Goal: Information Seeking & Learning: Understand process/instructions

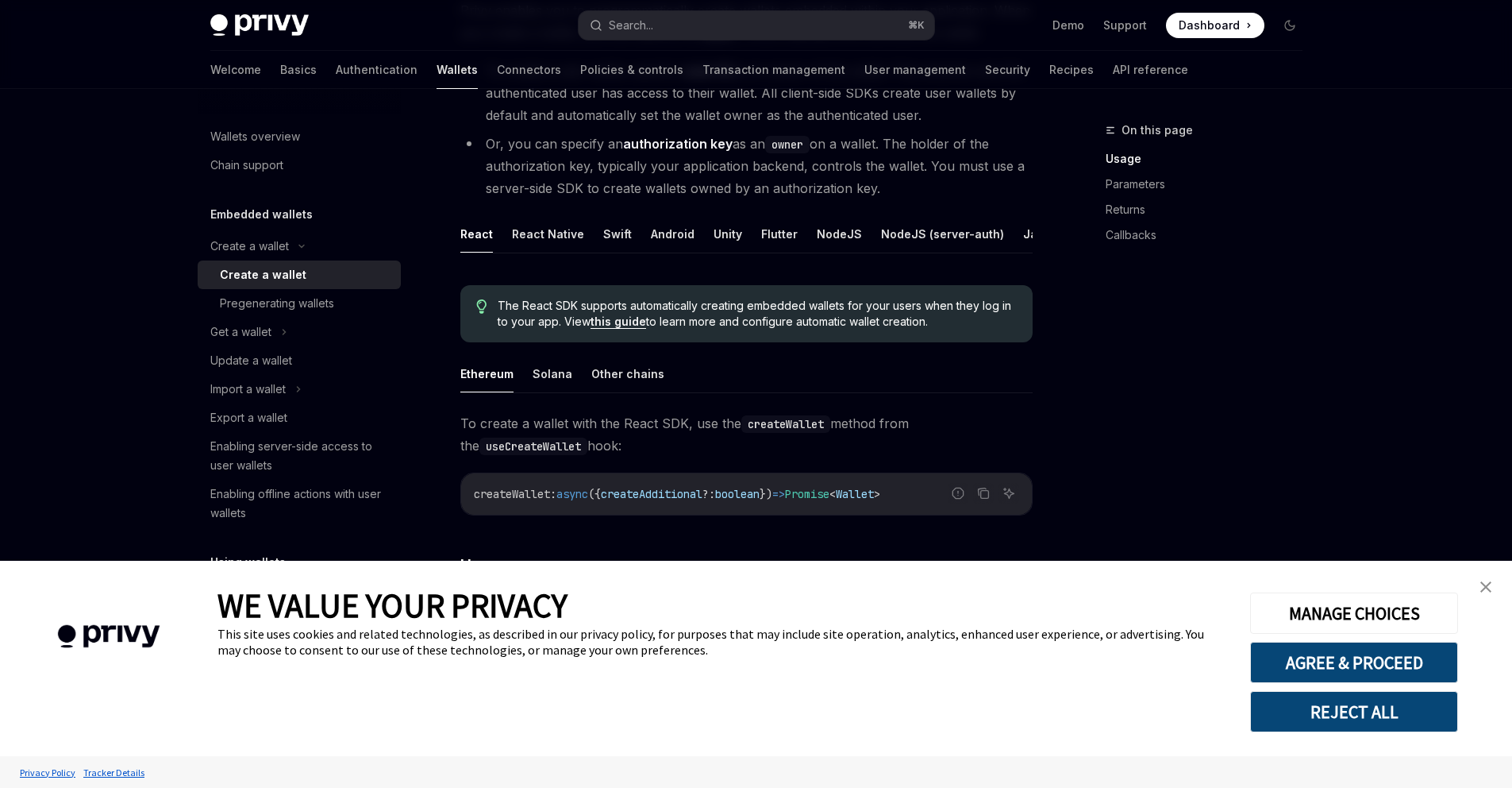
scroll to position [221, 0]
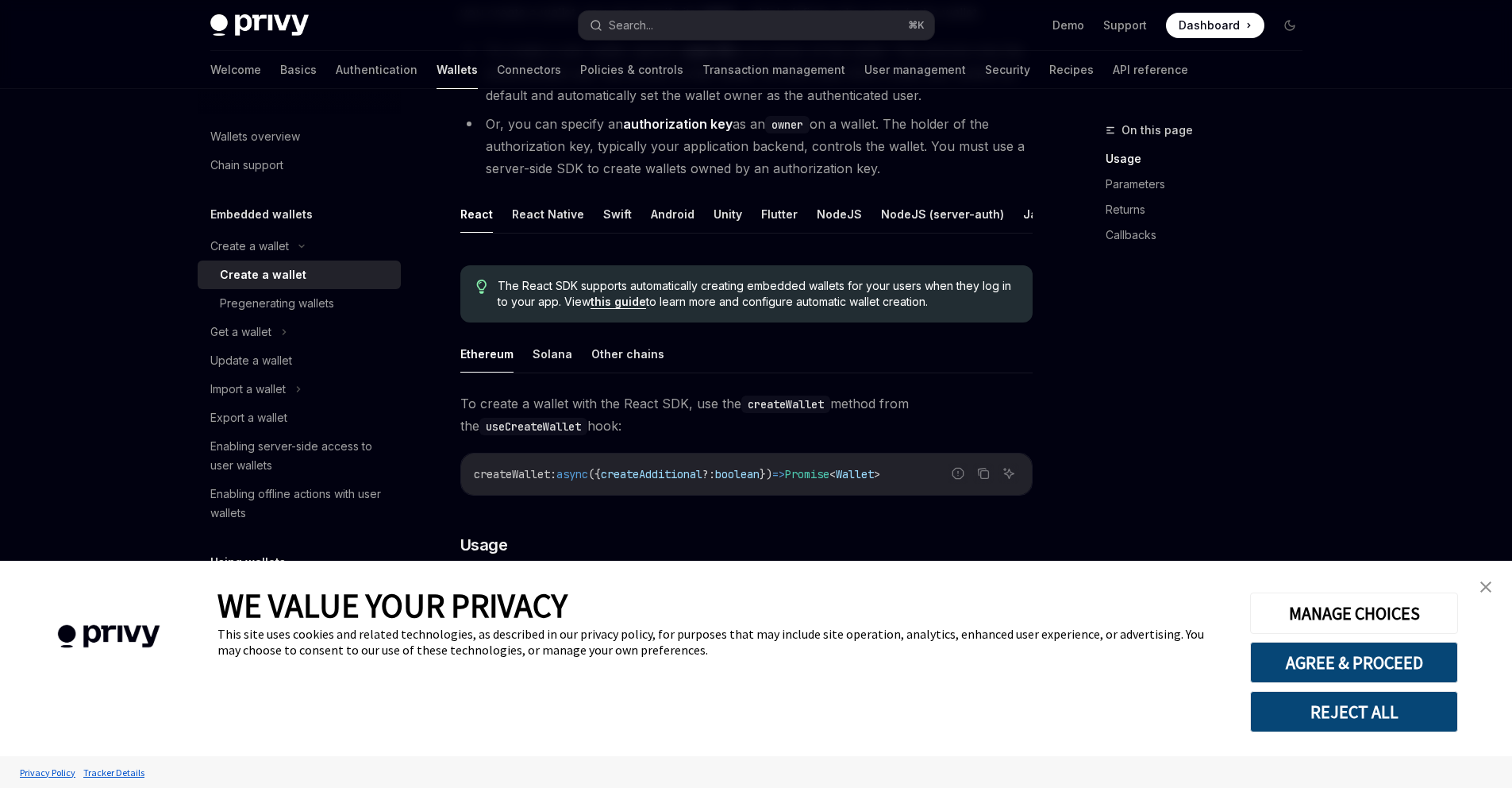
click at [1485, 585] on img "close banner" at bounding box center [1487, 587] width 11 height 11
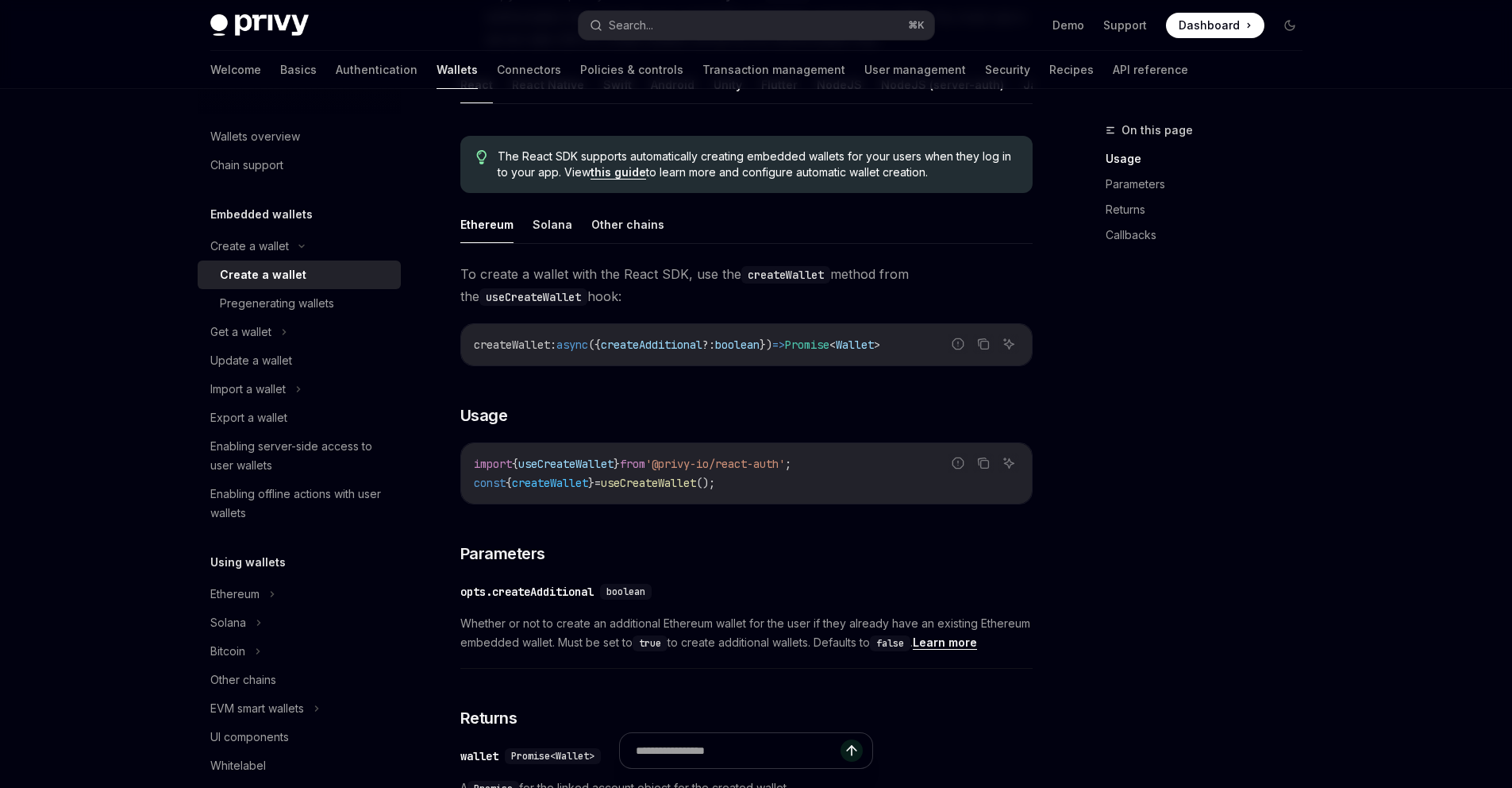
scroll to position [347, 0]
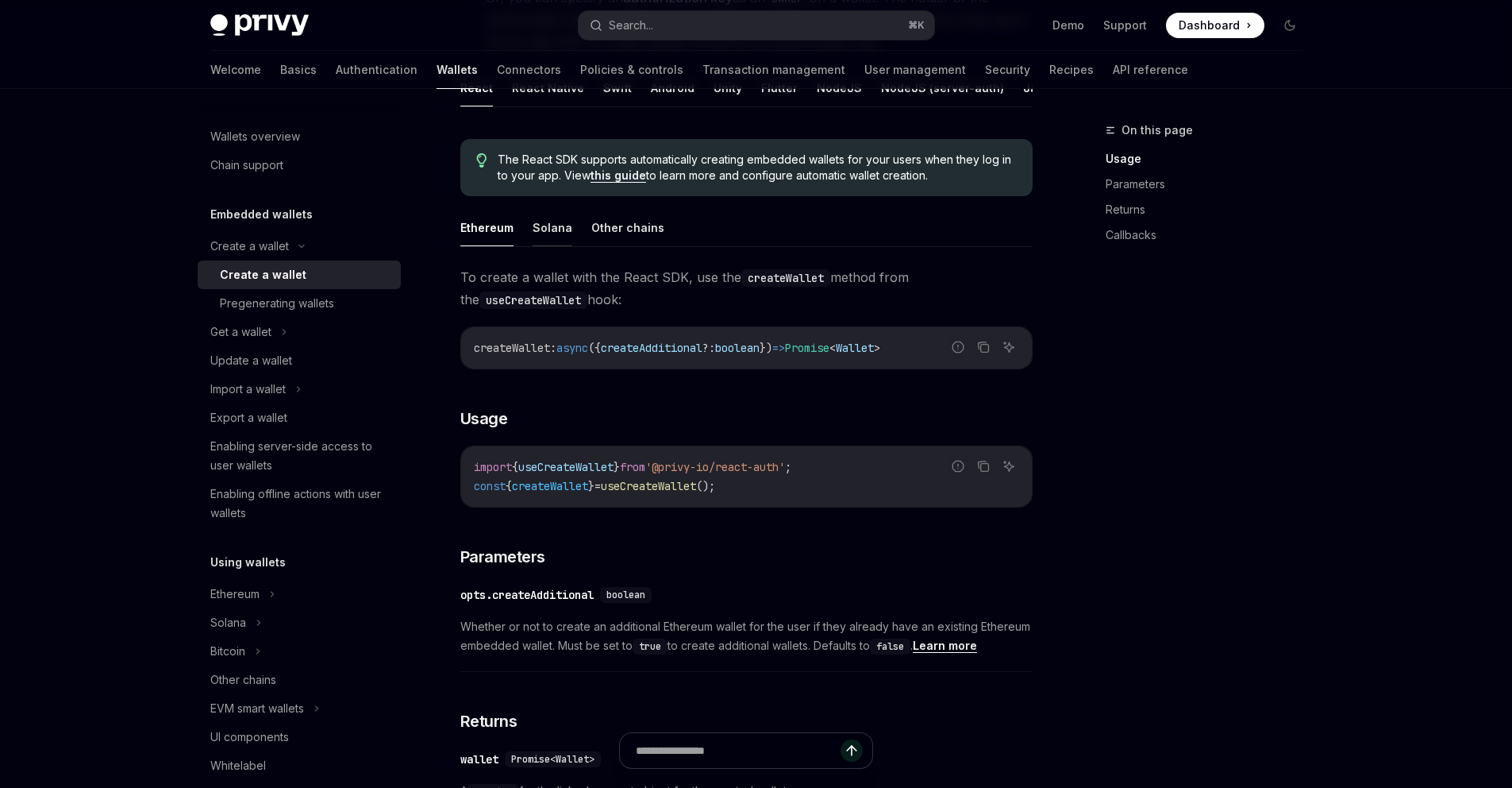
click at [564, 241] on button "Solana" at bounding box center [552, 228] width 40 height 38
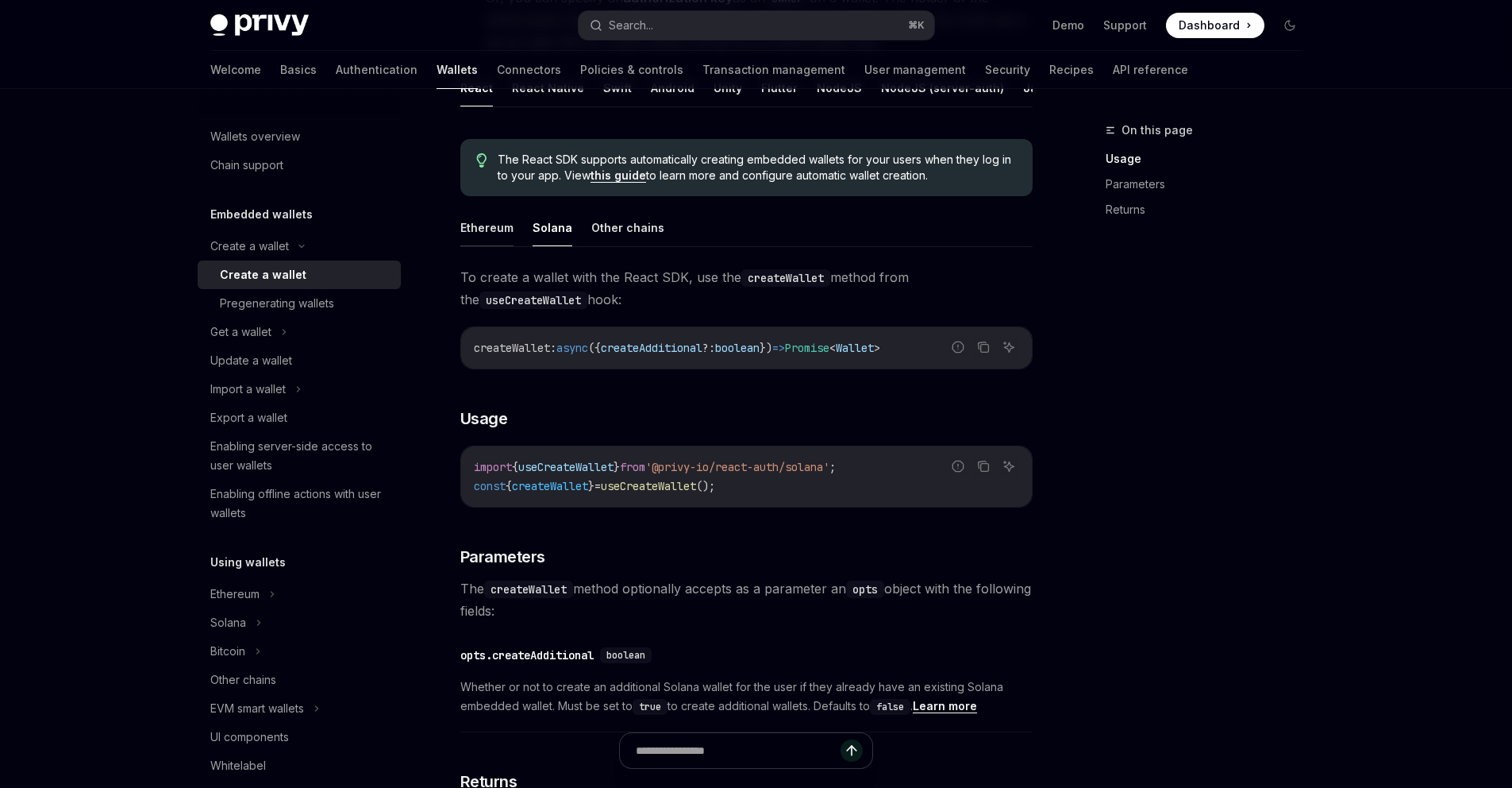
click at [499, 243] on button "Ethereum" at bounding box center [487, 228] width 53 height 38
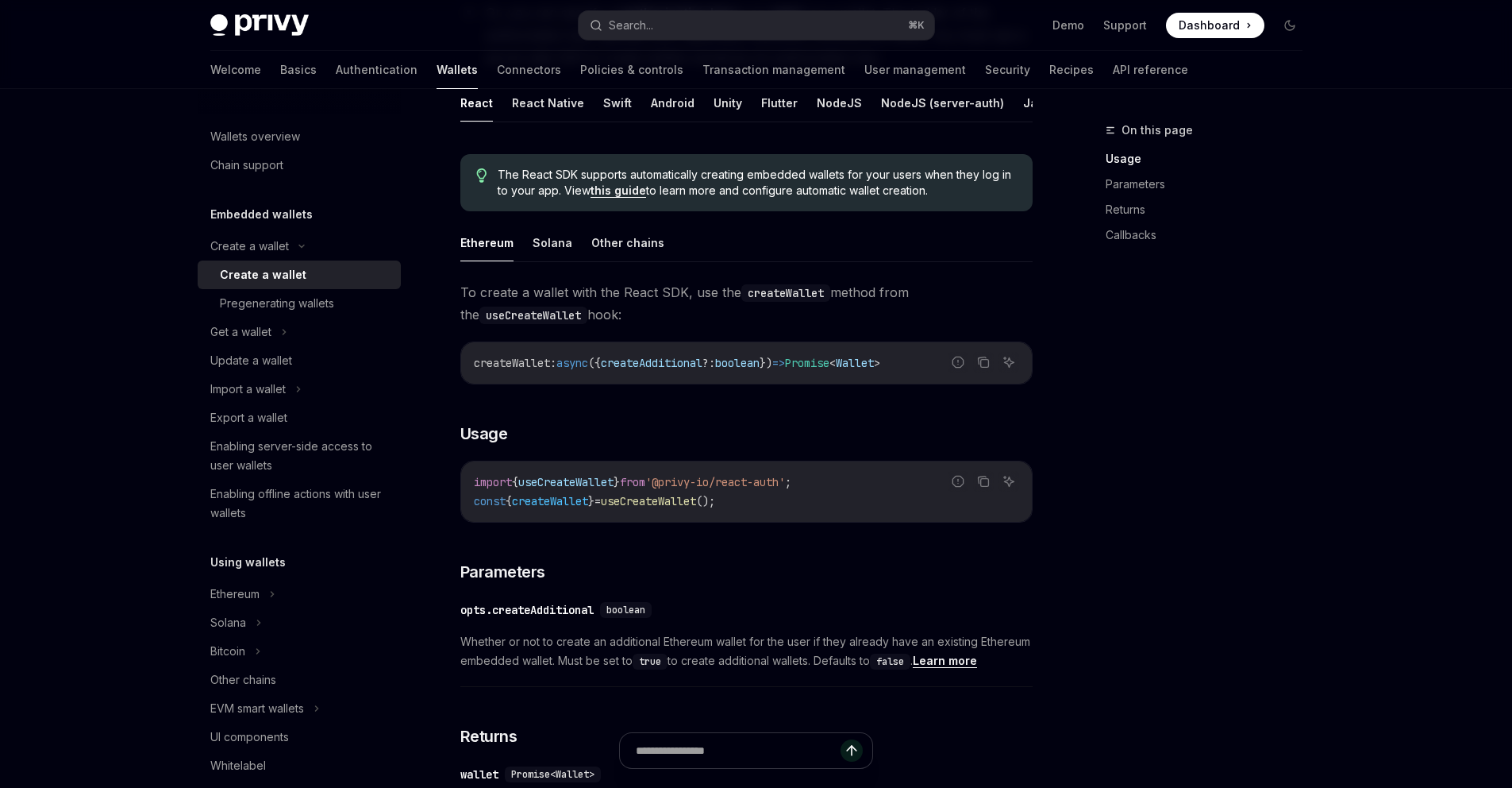
scroll to position [123, 0]
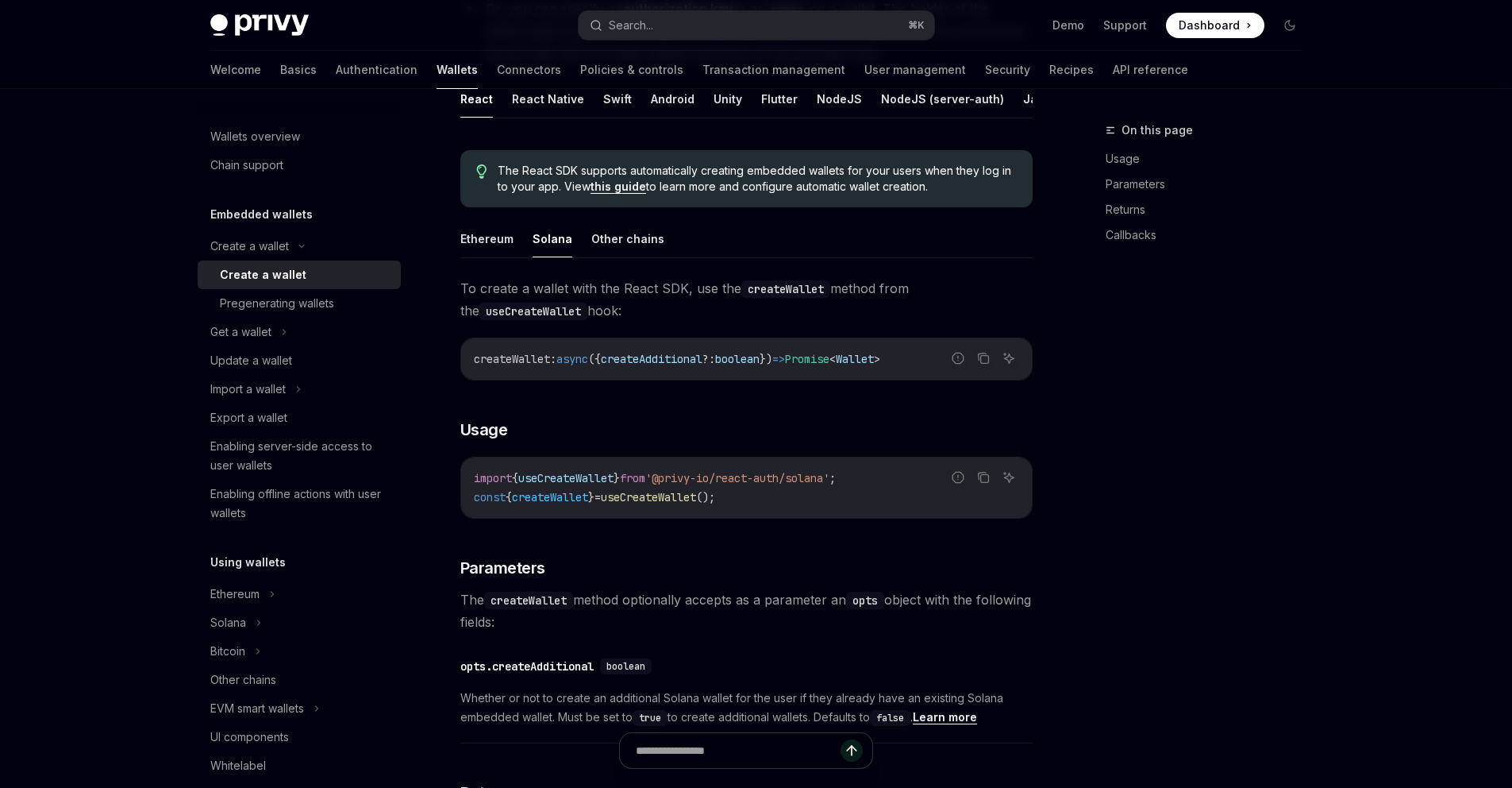
scroll to position [347, 0]
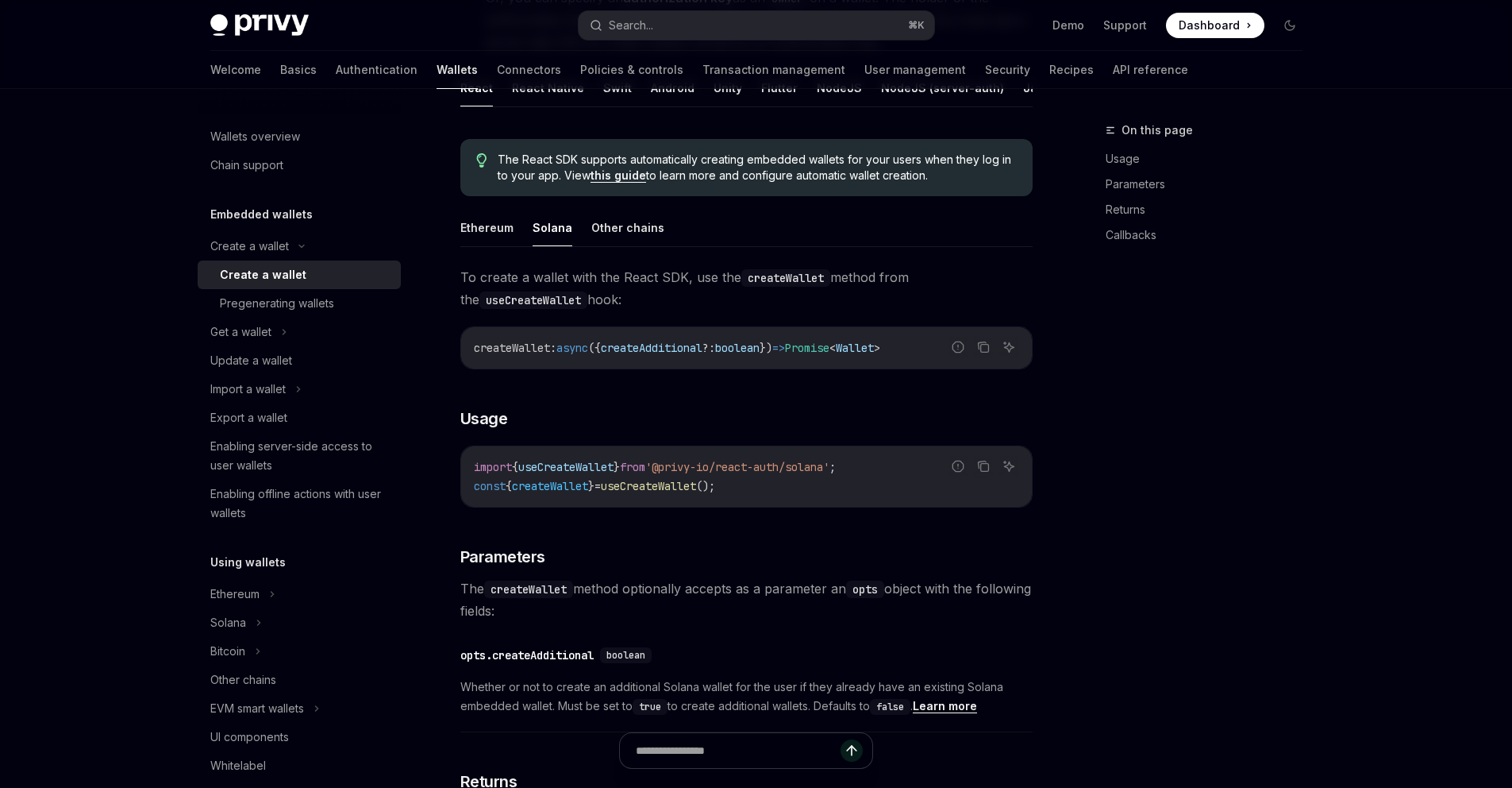
drag, startPoint x: 456, startPoint y: 201, endPoint x: 459, endPoint y: 179, distance: 22.2
type textarea "*"
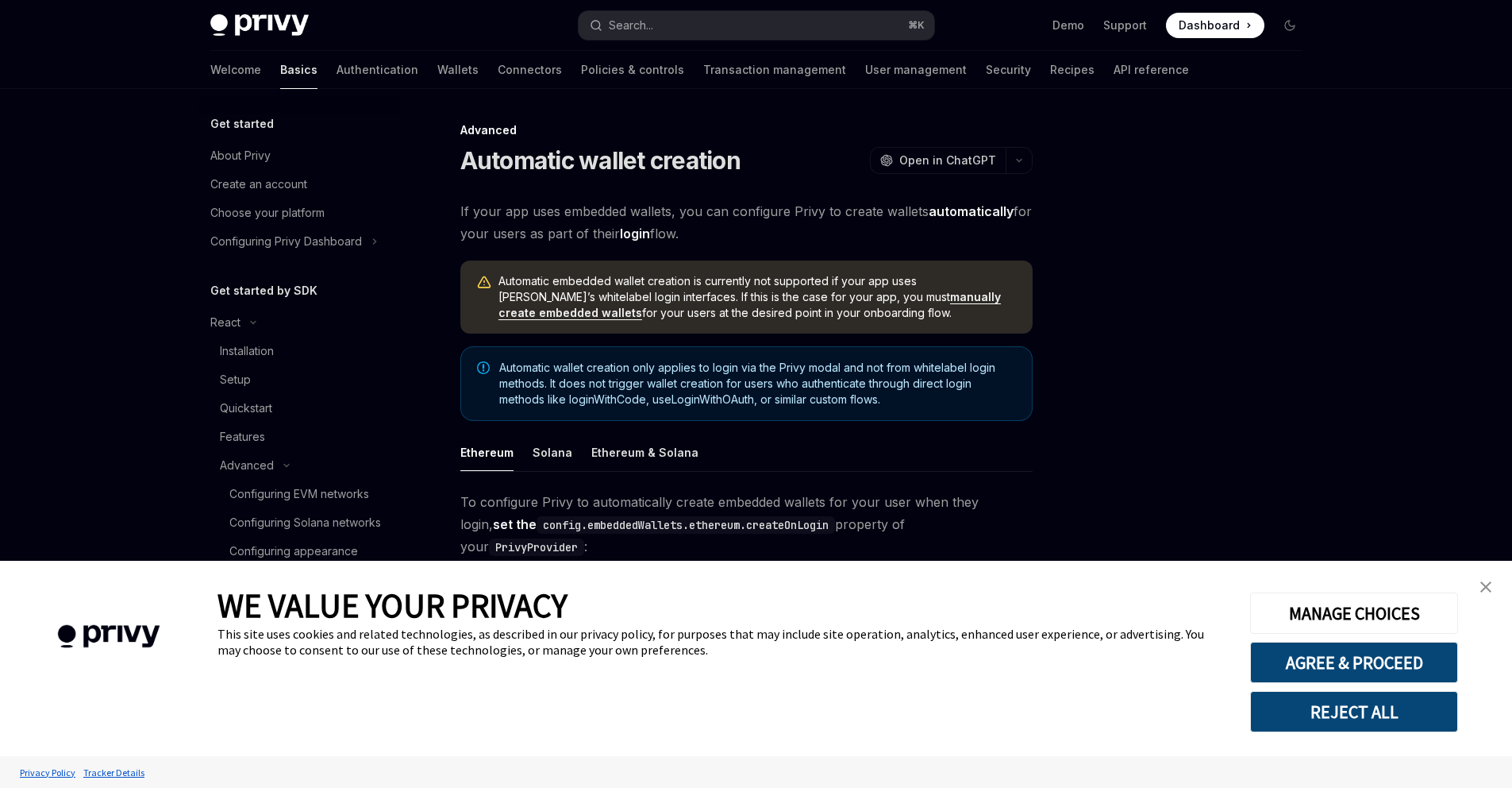
click at [1480, 586] on link "close banner" at bounding box center [1487, 587] width 32 height 32
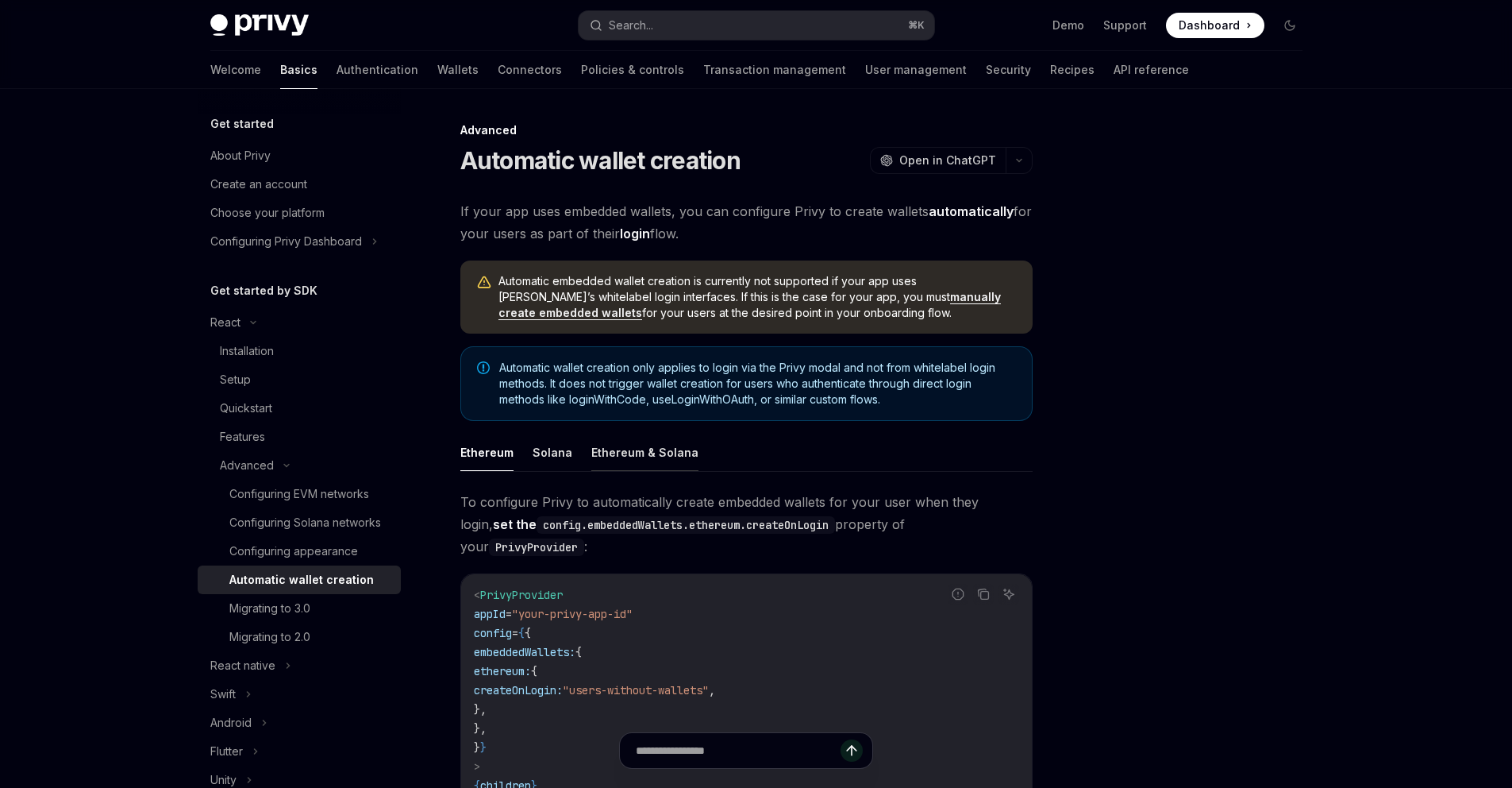
click at [628, 443] on button "Ethereum & Solana" at bounding box center [645, 452] width 107 height 38
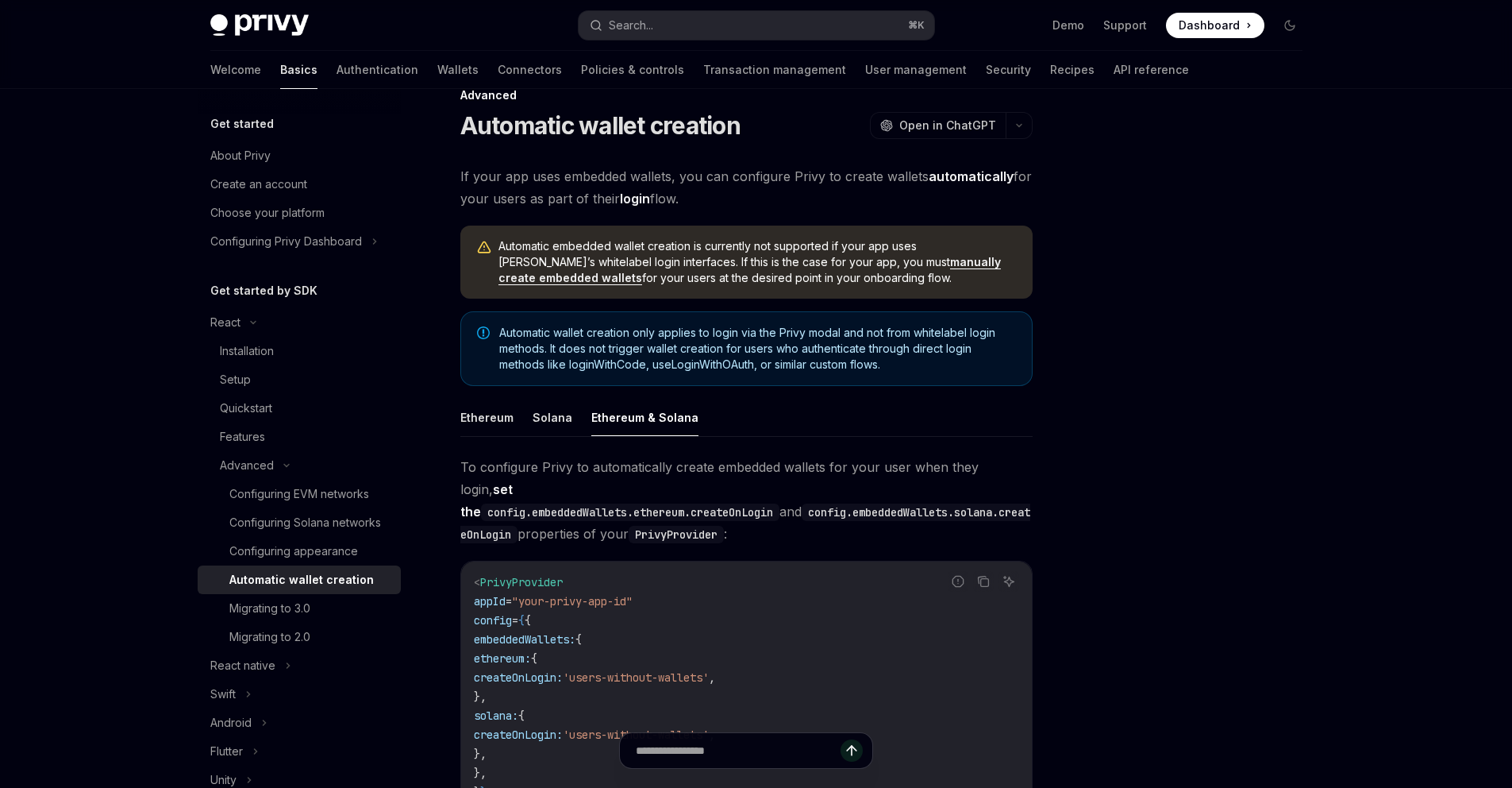
scroll to position [97, 0]
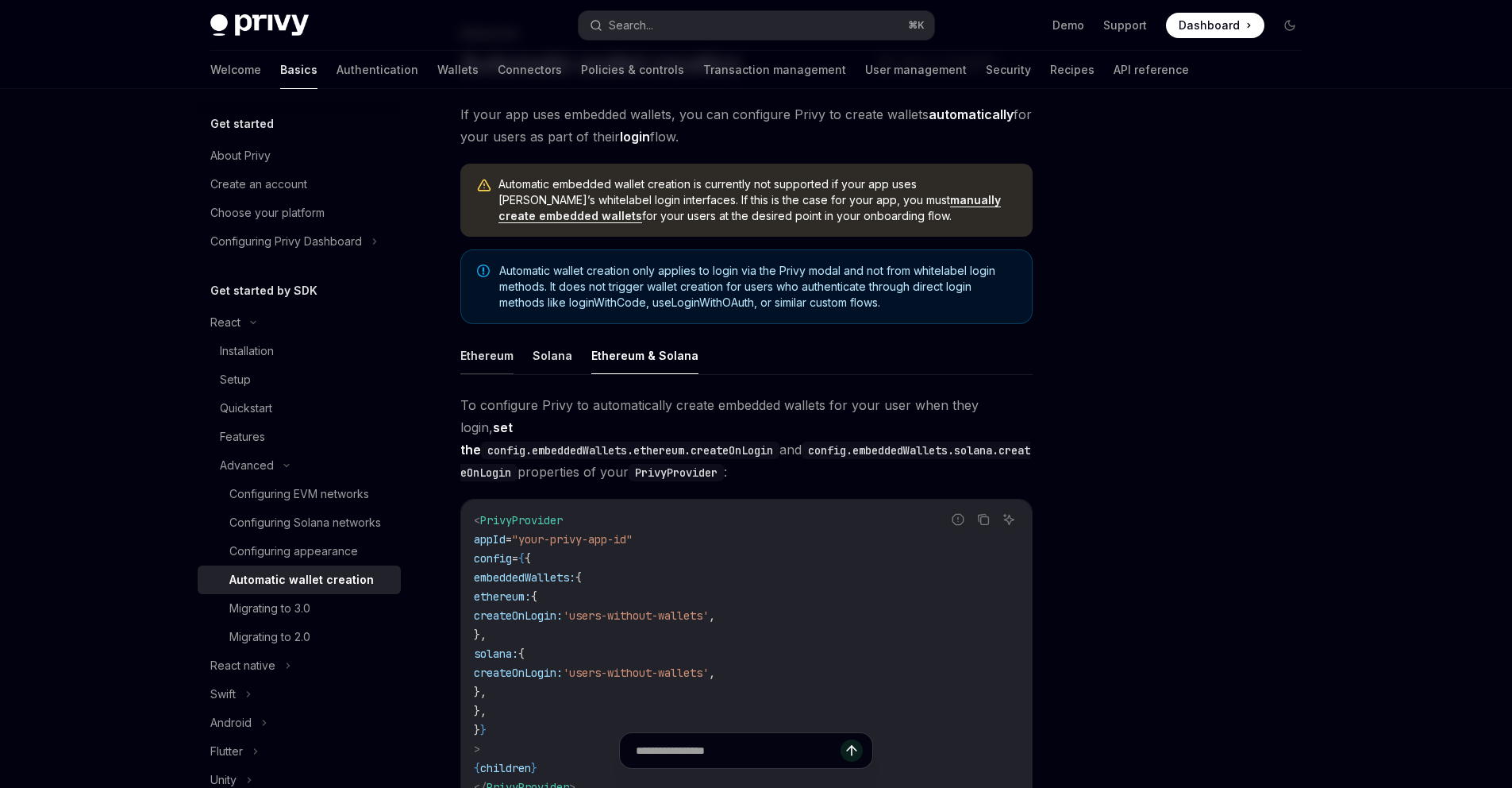
click at [496, 357] on button "Ethereum" at bounding box center [487, 355] width 53 height 38
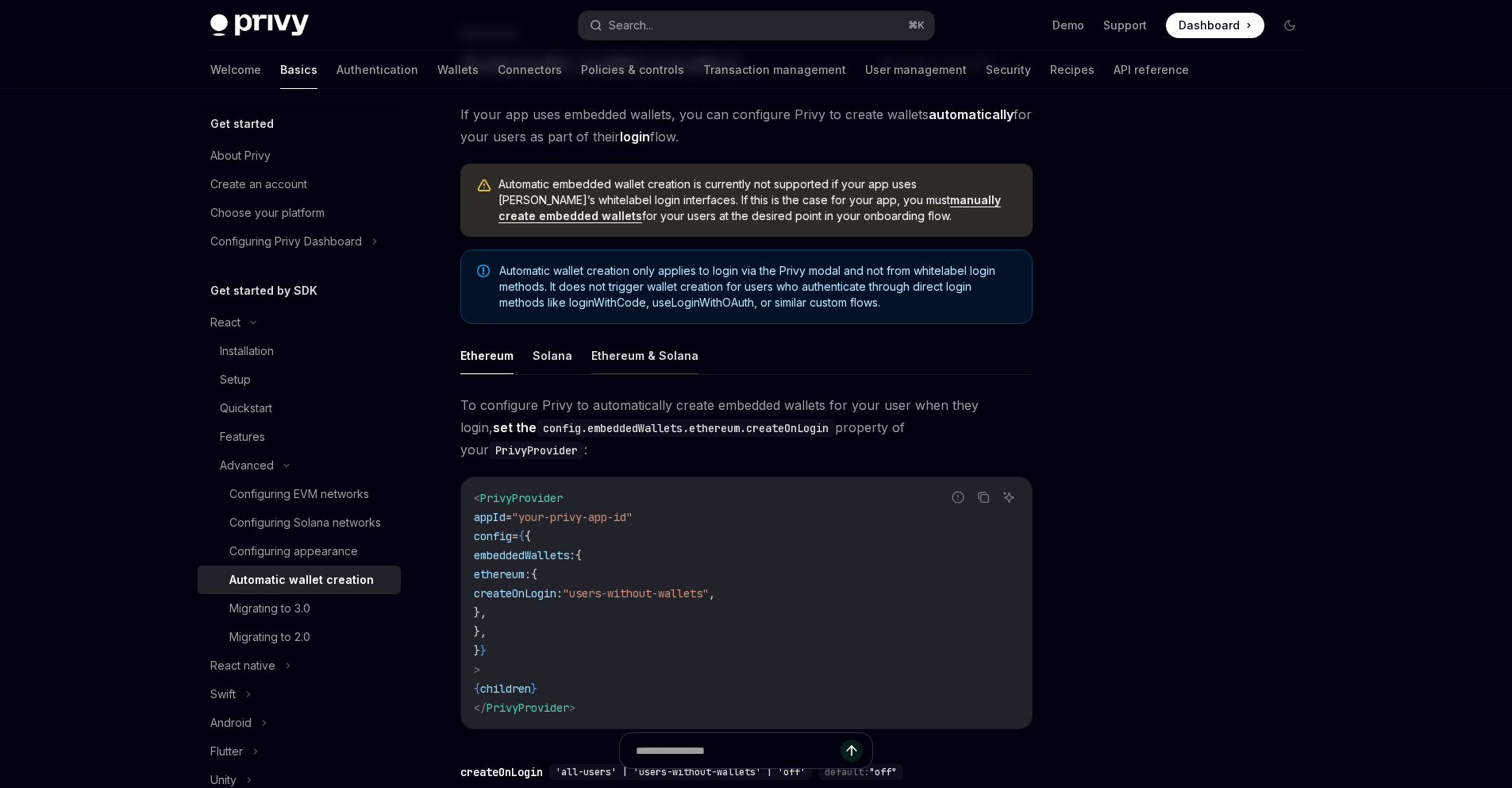
click at [643, 354] on button "Ethereum & Solana" at bounding box center [645, 355] width 107 height 38
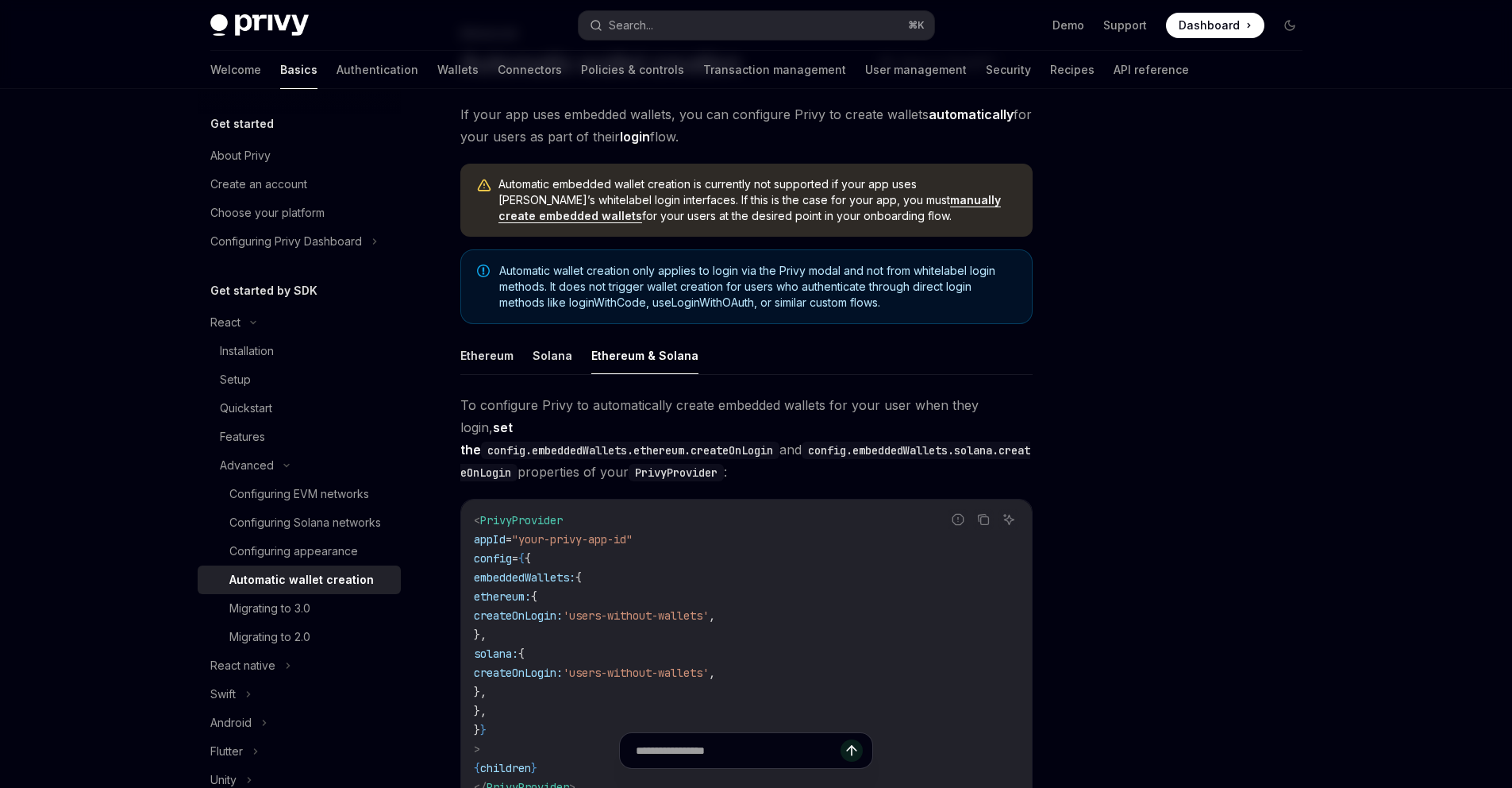
type textarea "*"
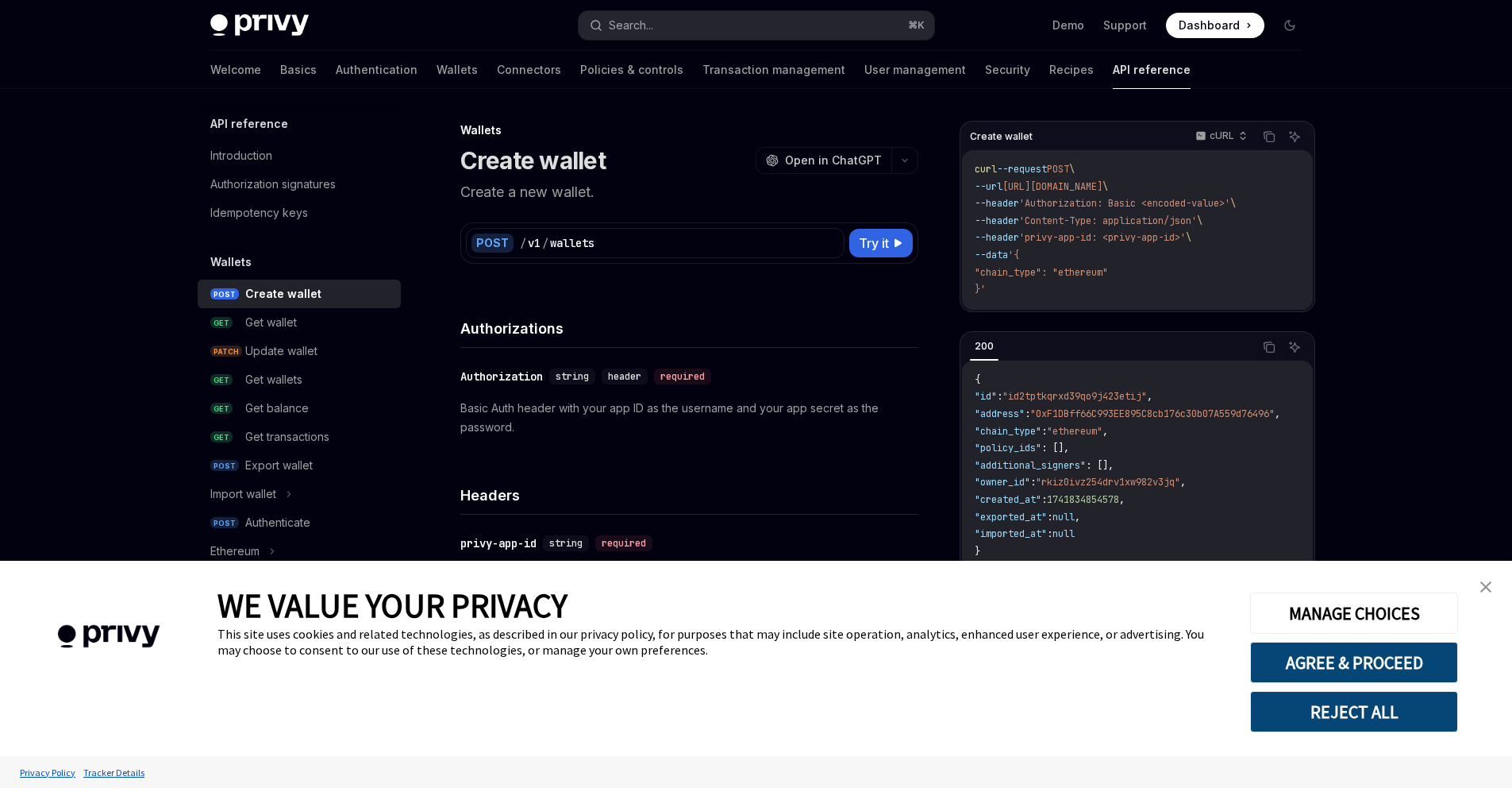
type textarea "*"
